Goal: Task Accomplishment & Management: Complete application form

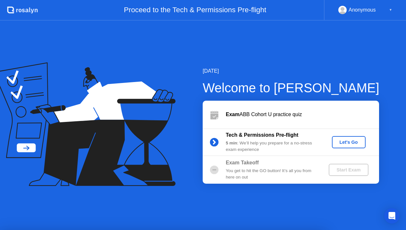
click at [342, 140] on div "Let's Go" at bounding box center [349, 141] width 29 height 5
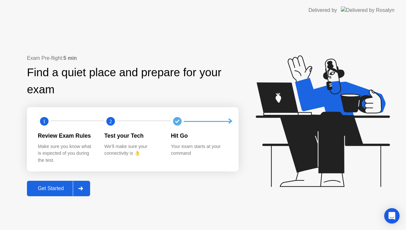
click at [51, 191] on div "Get Started" at bounding box center [51, 188] width 44 height 6
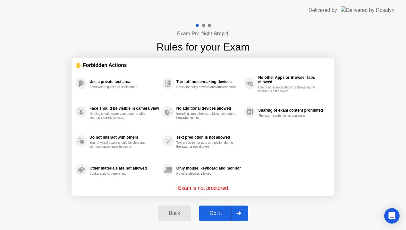
click at [219, 213] on div "Got it" at bounding box center [216, 213] width 30 height 6
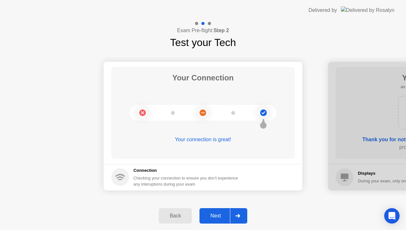
click at [242, 214] on div at bounding box center [237, 215] width 15 height 15
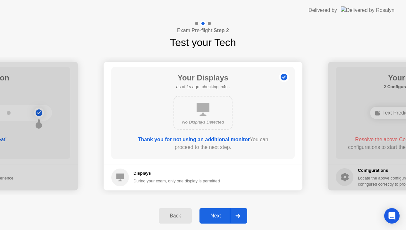
click at [213, 214] on div "Next" at bounding box center [216, 215] width 29 height 6
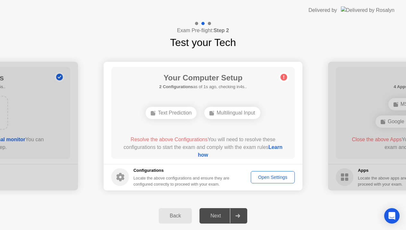
click at [212, 155] on link "Learn how" at bounding box center [240, 150] width 85 height 13
